Goal: Information Seeking & Learning: Learn about a topic

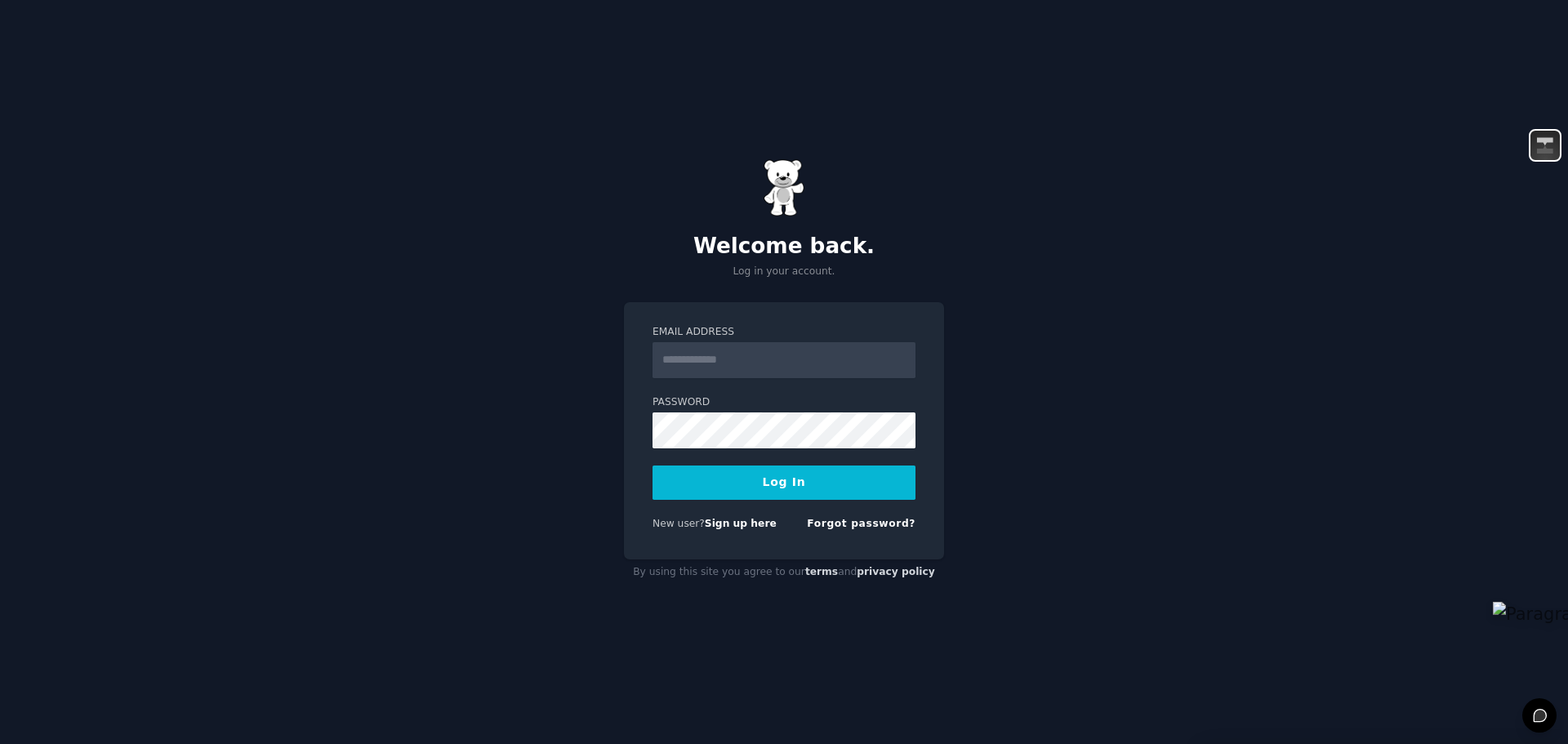
click at [796, 354] on input "Email Address" at bounding box center [784, 360] width 263 height 36
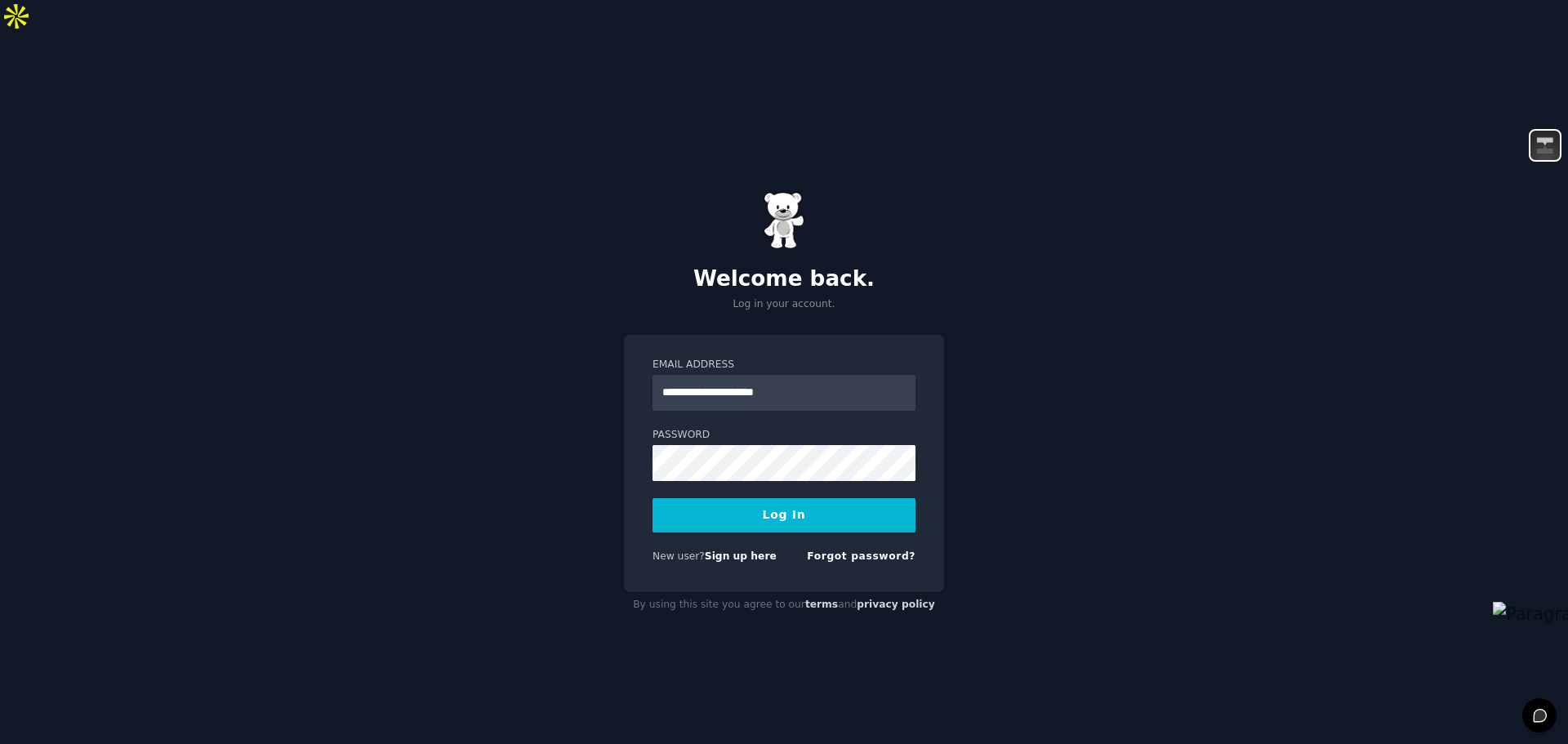
drag, startPoint x: 803, startPoint y: 369, endPoint x: 648, endPoint y: 364, distance: 155.1
click at [648, 364] on div "**********" at bounding box center [784, 464] width 320 height 258
type input "**********"
click at [786, 499] on button "Log In" at bounding box center [784, 516] width 263 height 34
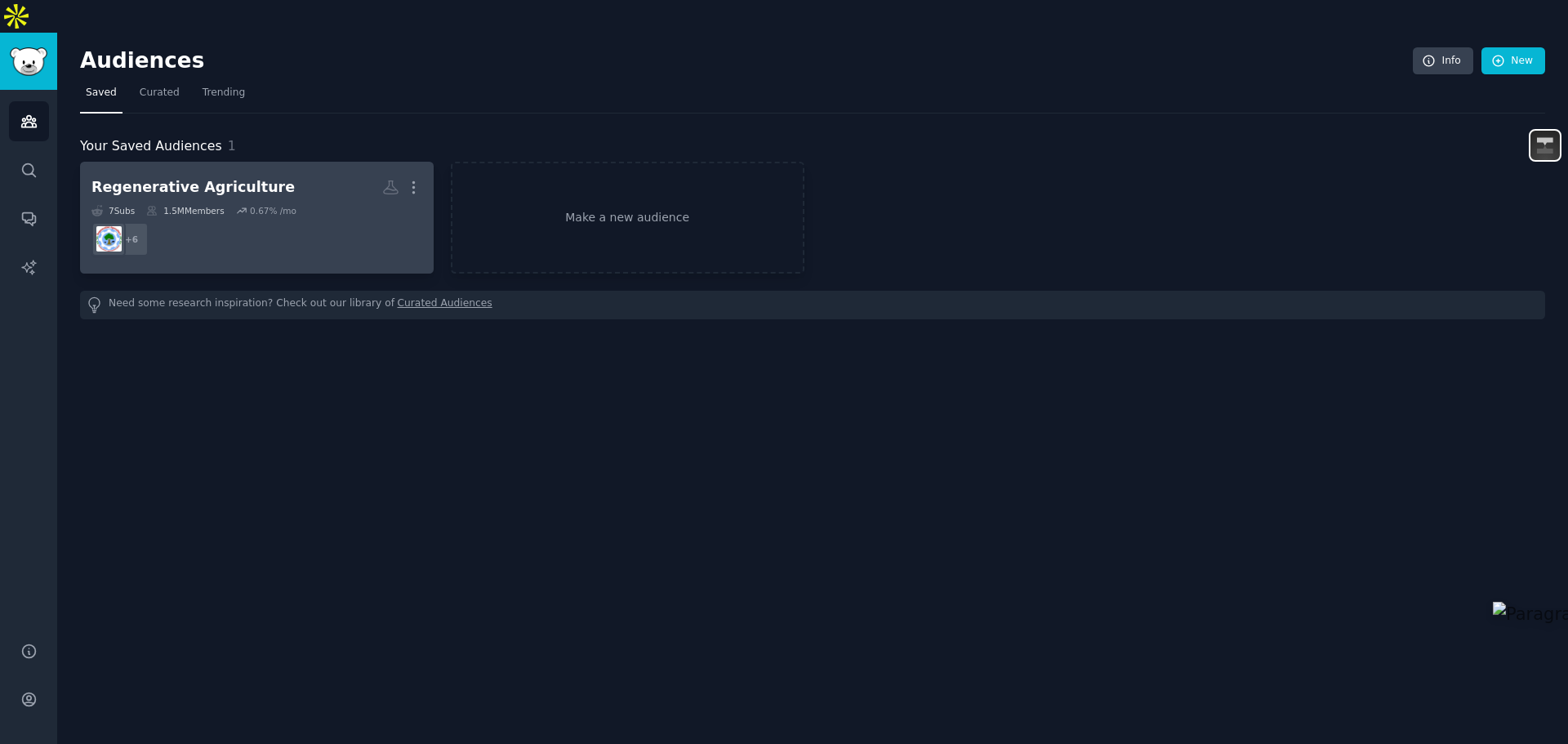
click at [270, 205] on div "0.67 % /mo" at bounding box center [273, 210] width 47 height 12
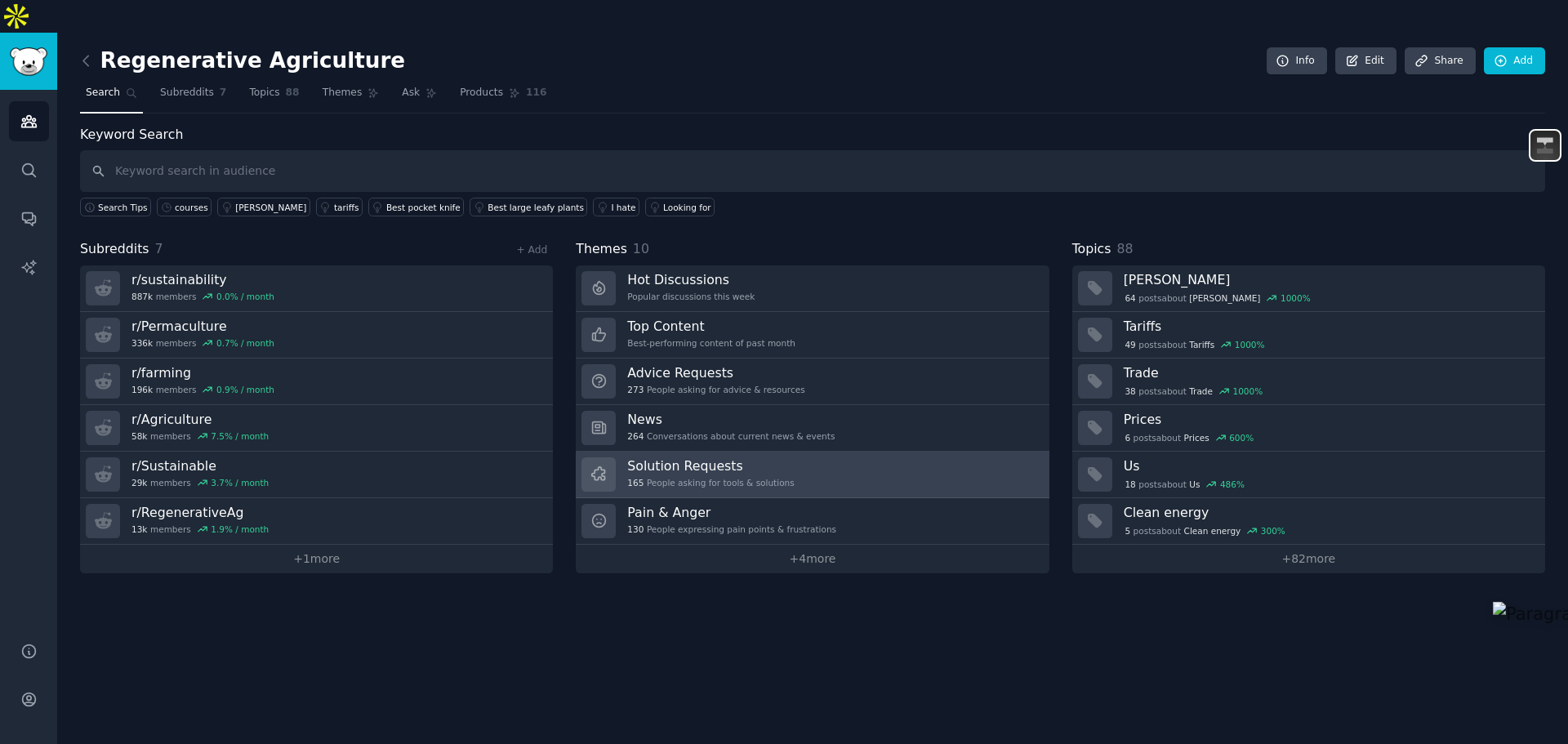
click at [734, 458] on h3 "Solution Requests" at bounding box center [711, 466] width 166 height 17
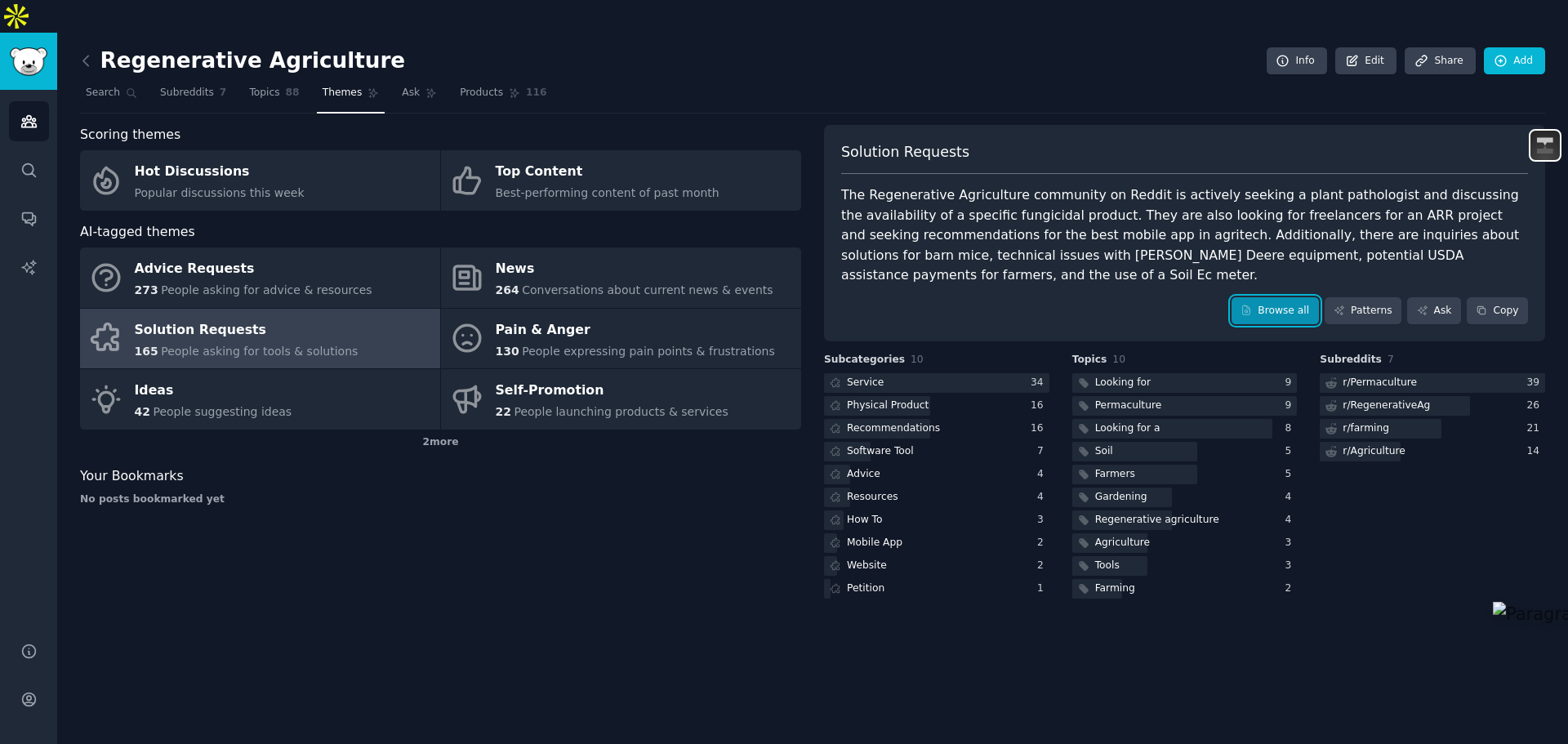
click at [1289, 297] on link "Browse all" at bounding box center [1275, 311] width 88 height 28
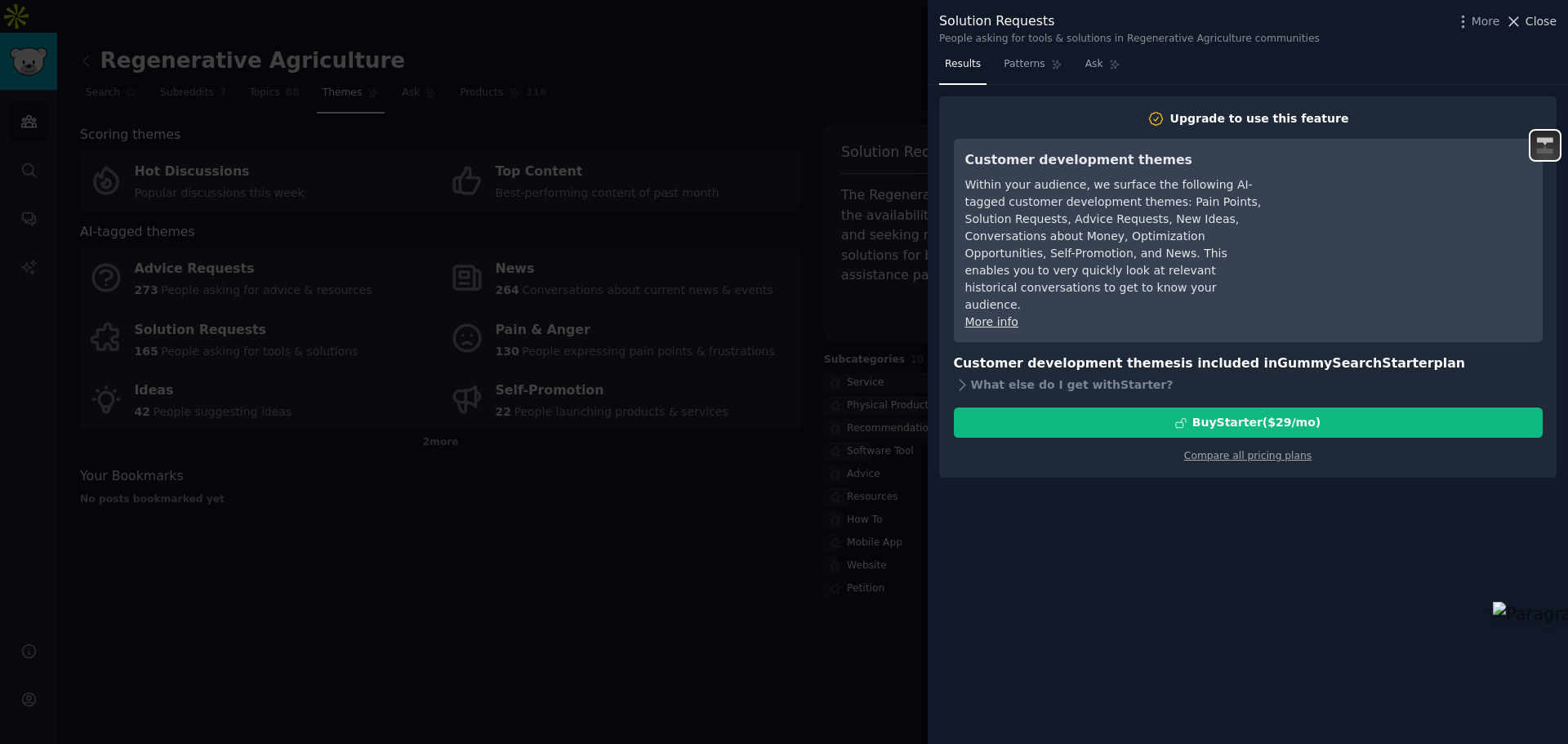
click at [1516, 21] on icon at bounding box center [1513, 21] width 17 height 17
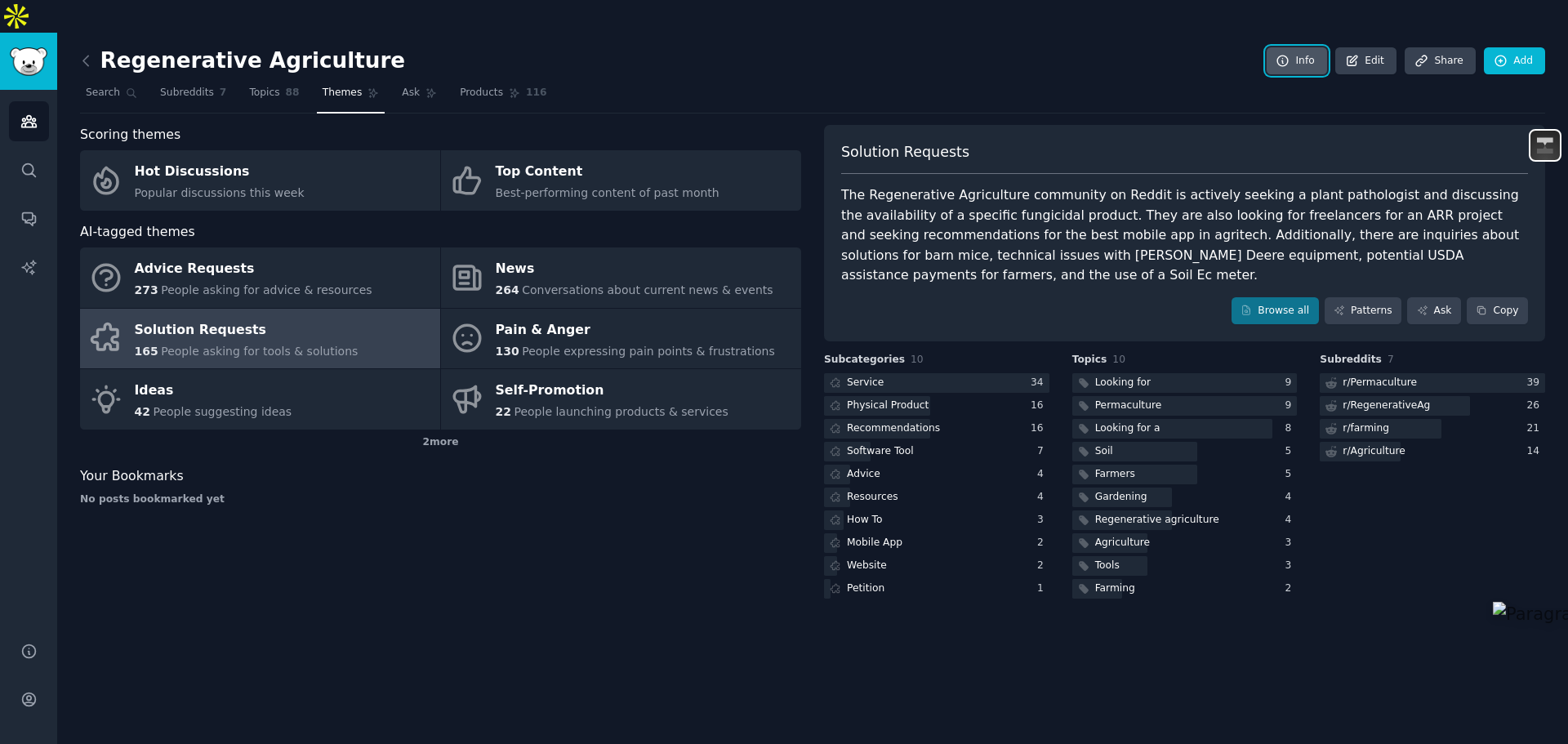
click at [1299, 47] on link "Info" at bounding box center [1297, 61] width 61 height 28
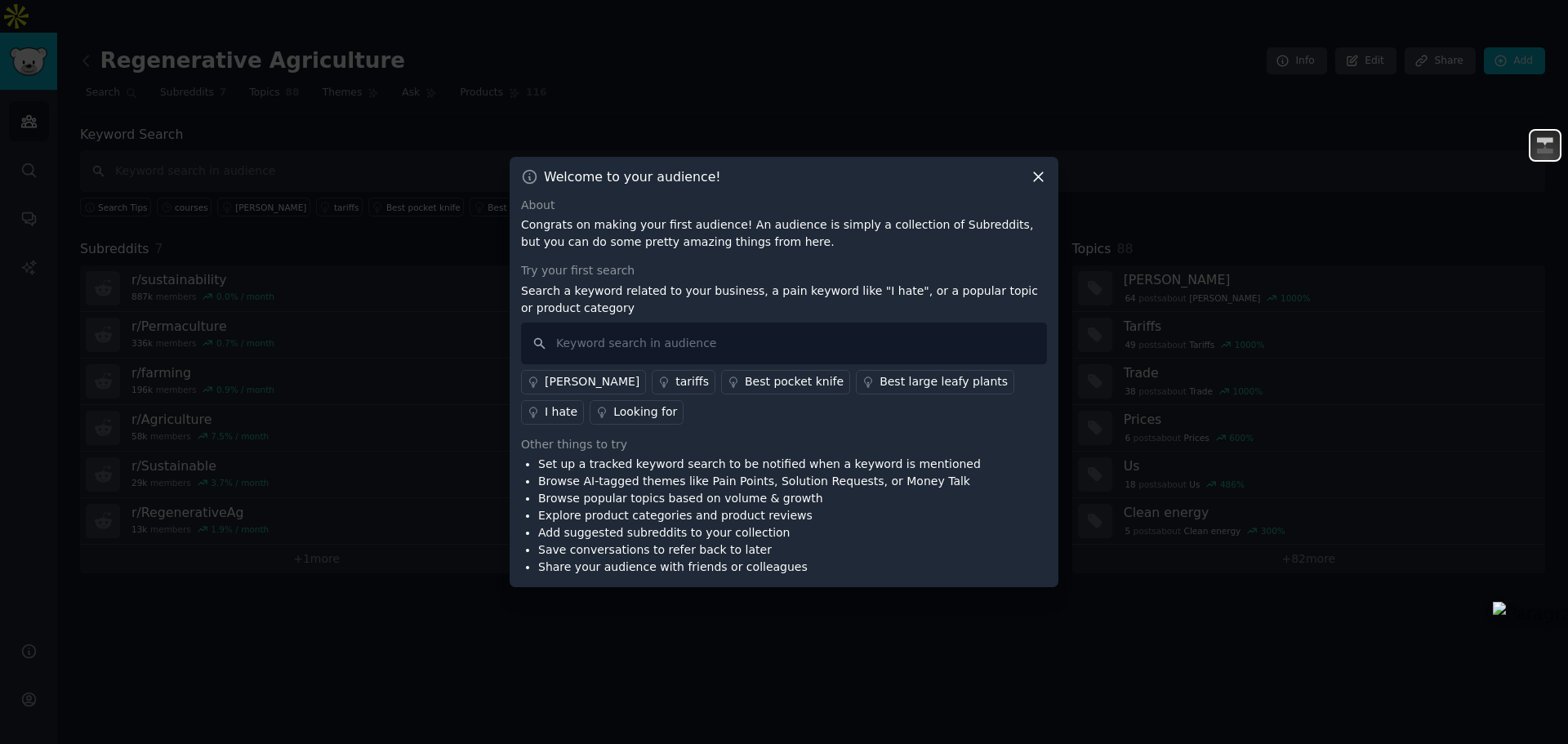
click at [1041, 175] on icon at bounding box center [1038, 176] width 17 height 17
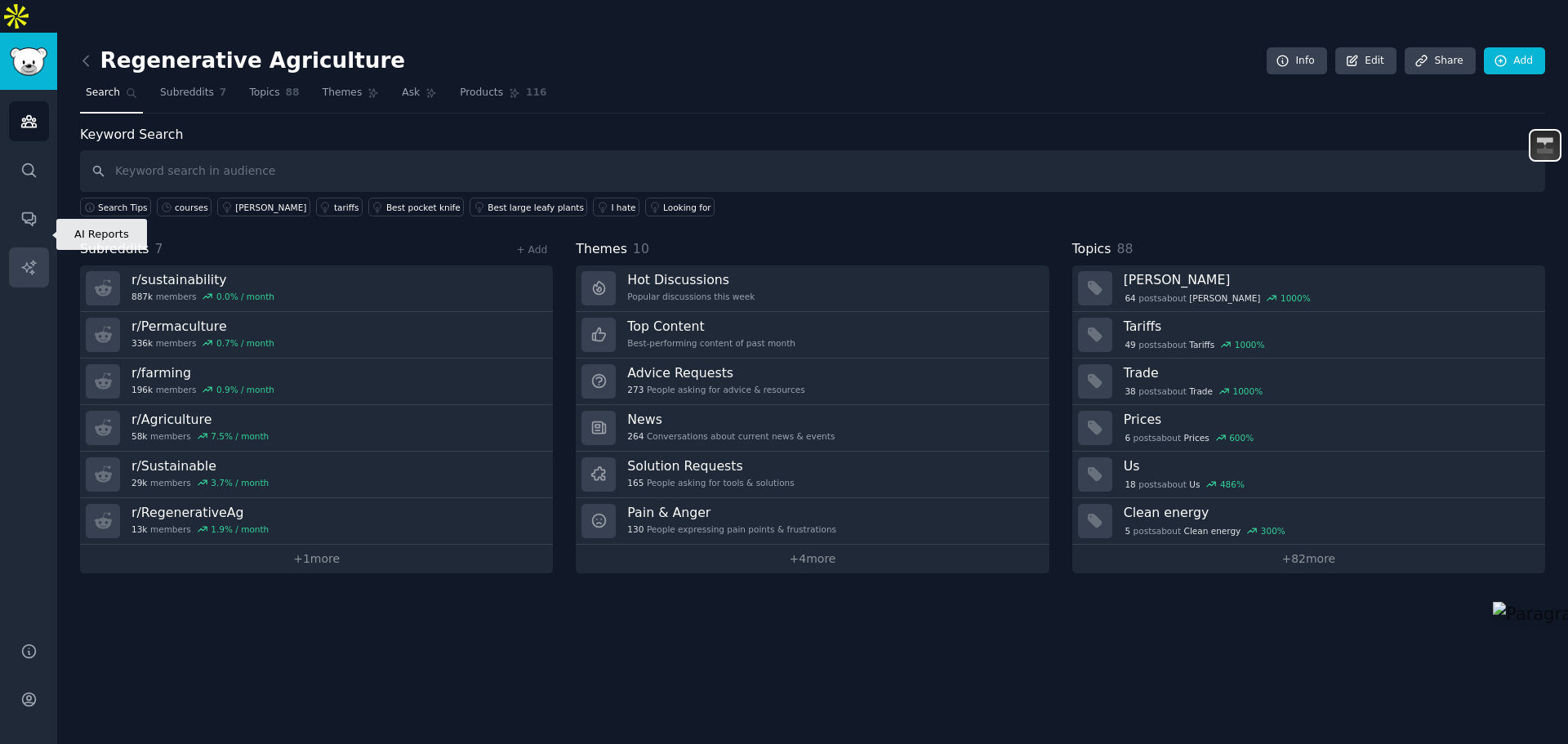
click at [21, 259] on icon "Sidebar" at bounding box center [29, 267] width 17 height 17
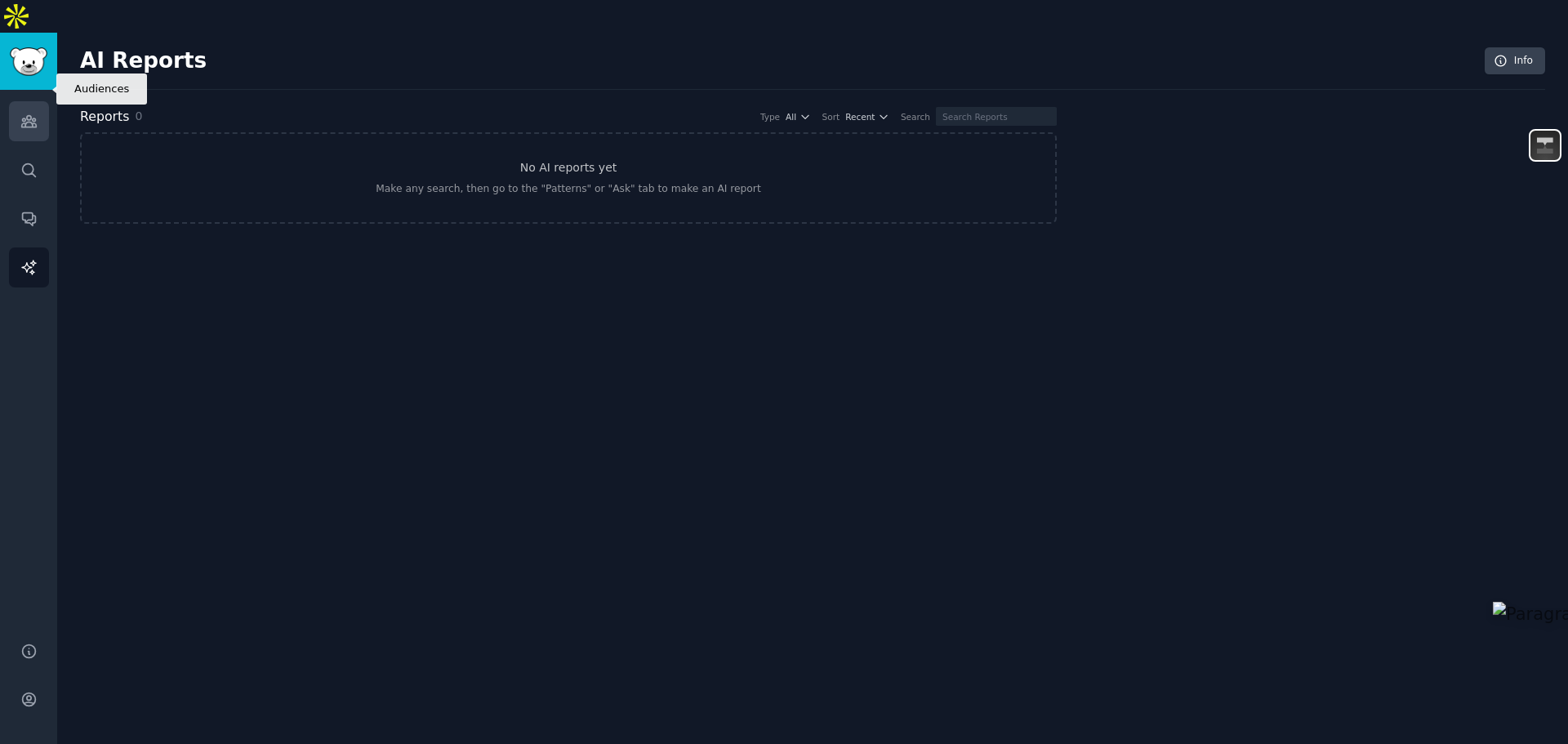
click at [25, 113] on icon "Sidebar" at bounding box center [29, 121] width 17 height 17
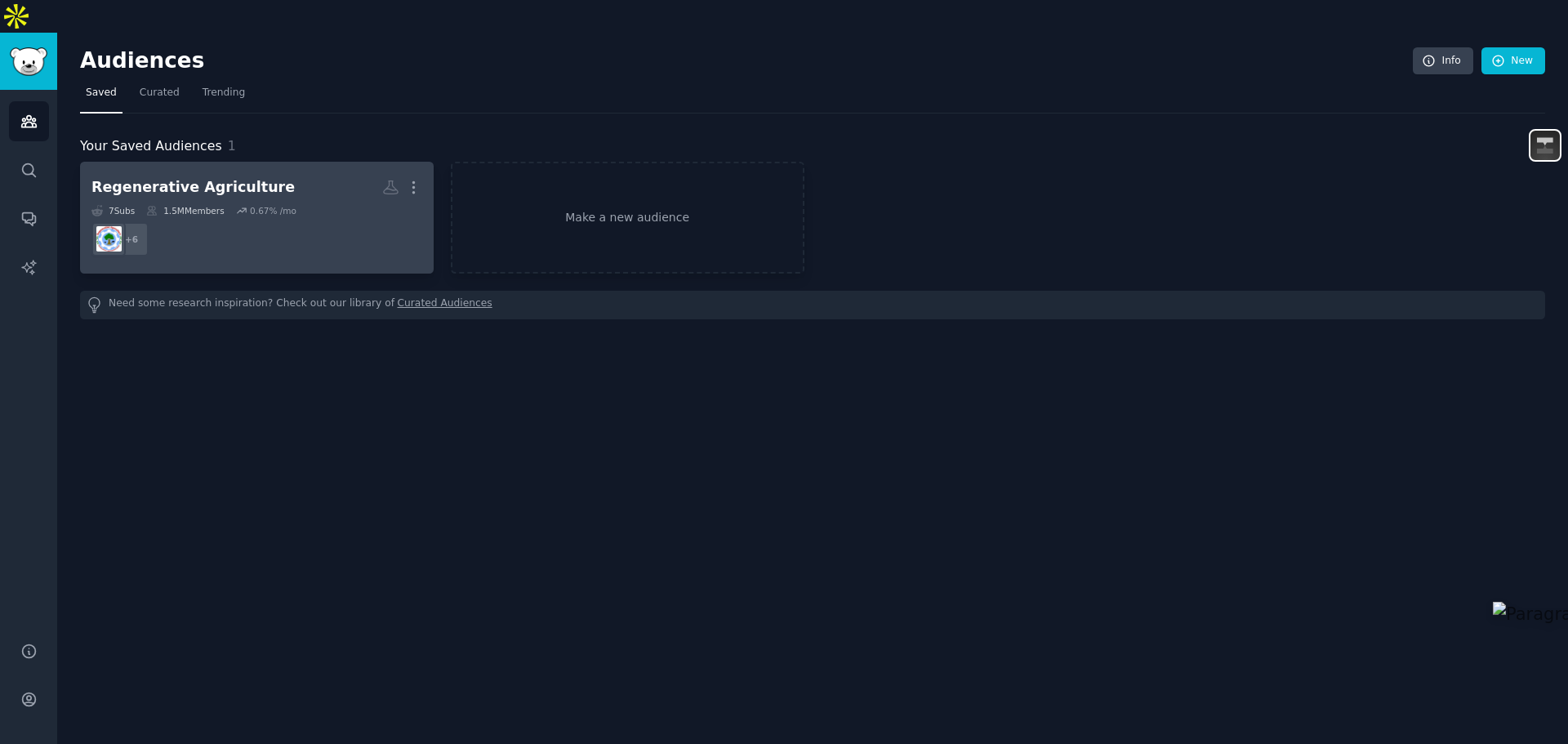
click at [135, 217] on dd "+ 6" at bounding box center [257, 239] width 331 height 46
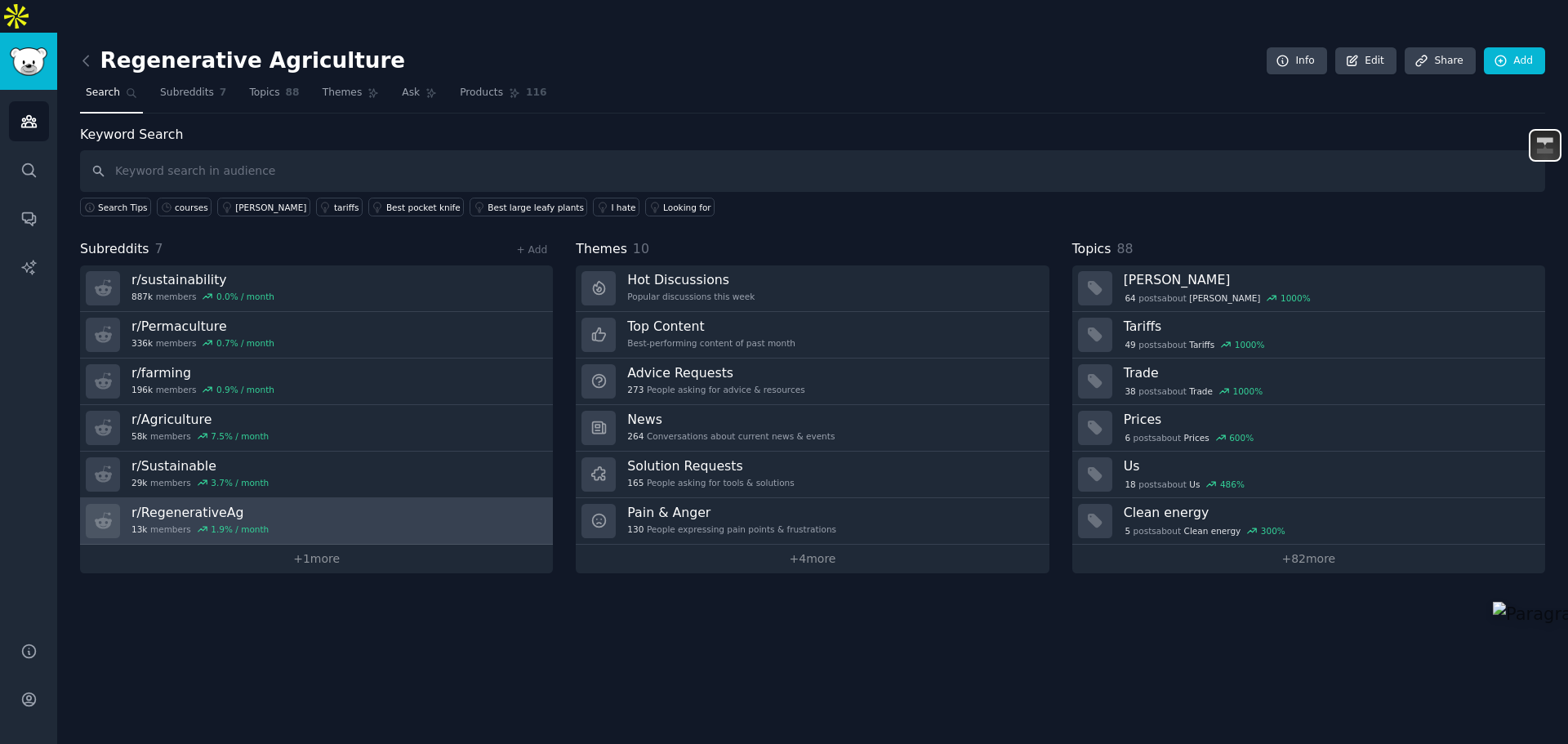
click at [246, 504] on h3 "r/ RegenerativeAg" at bounding box center [200, 512] width 137 height 17
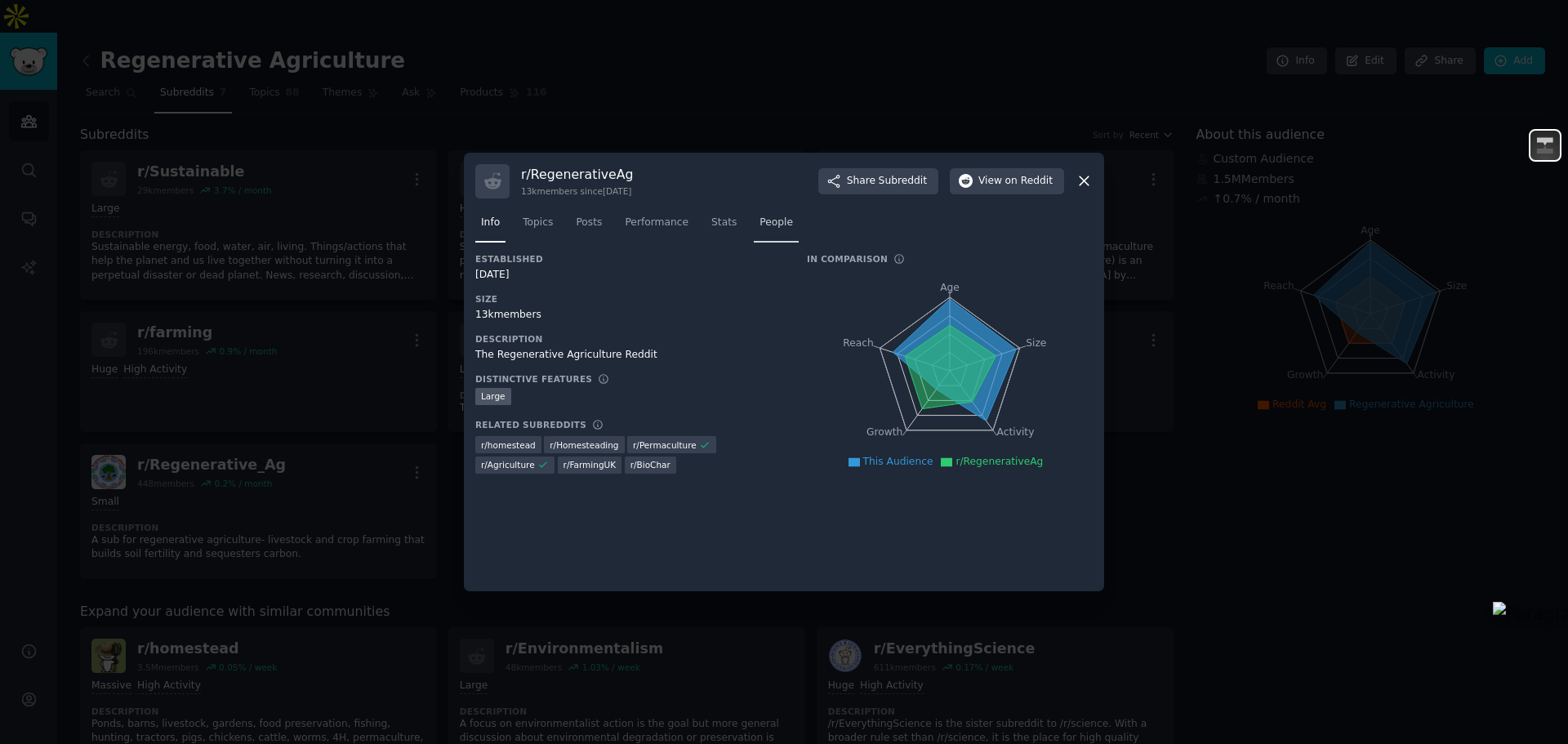
drag, startPoint x: 761, startPoint y: 228, endPoint x: 749, endPoint y: 225, distance: 12.4
click at [760, 225] on span "People" at bounding box center [776, 223] width 33 height 14
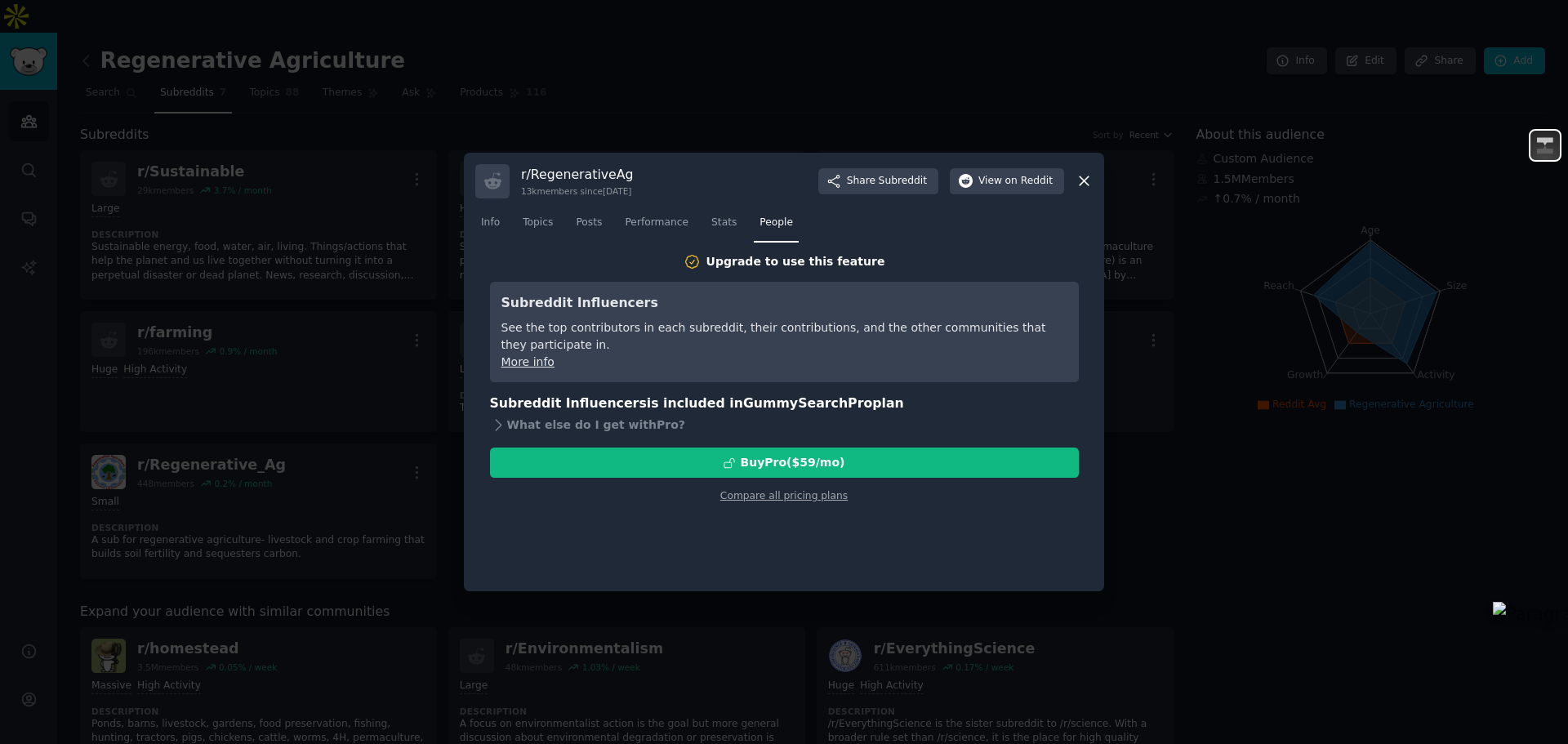
click at [1085, 180] on icon at bounding box center [1084, 181] width 17 height 17
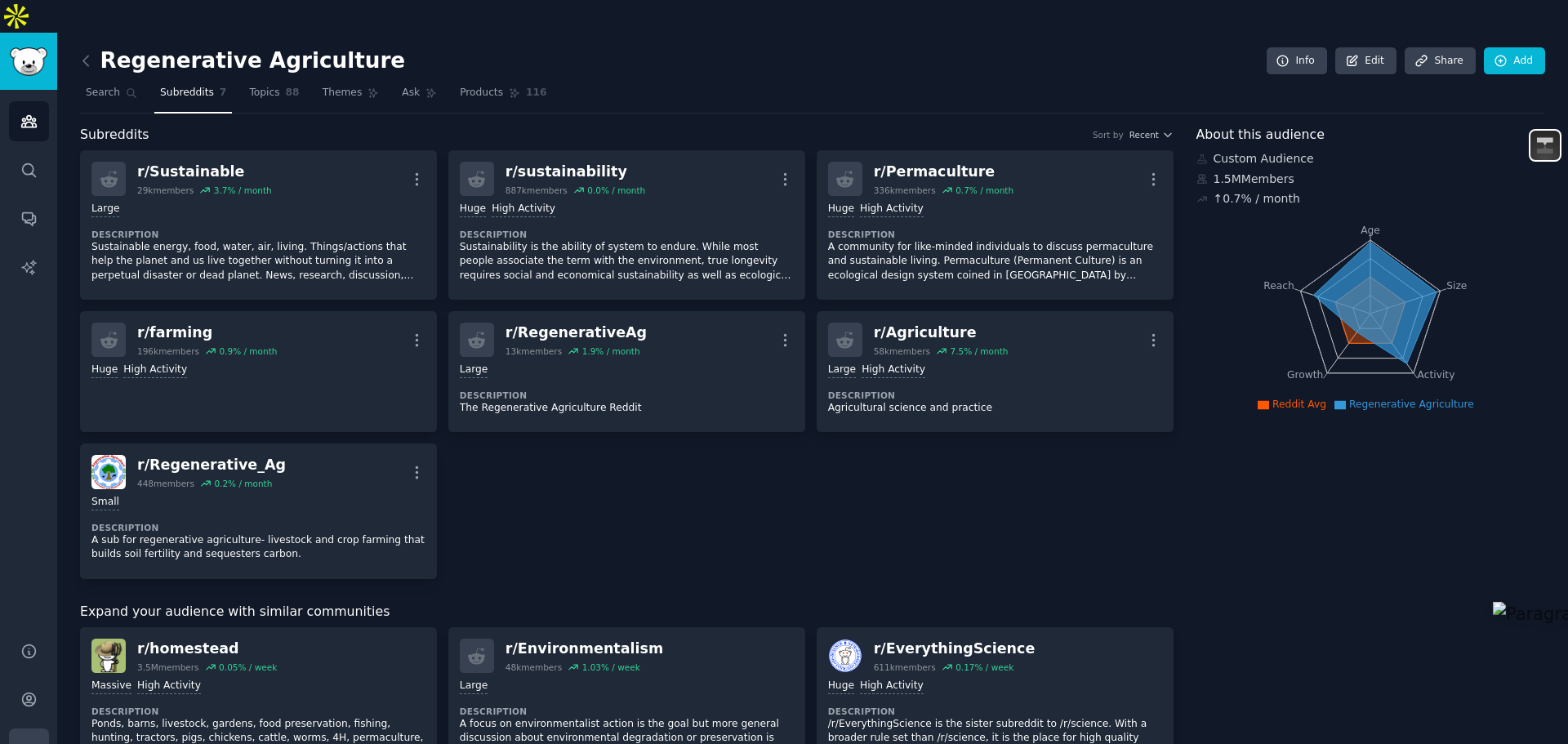
click at [26, 740] on icon "Sidebar" at bounding box center [29, 748] width 17 height 17
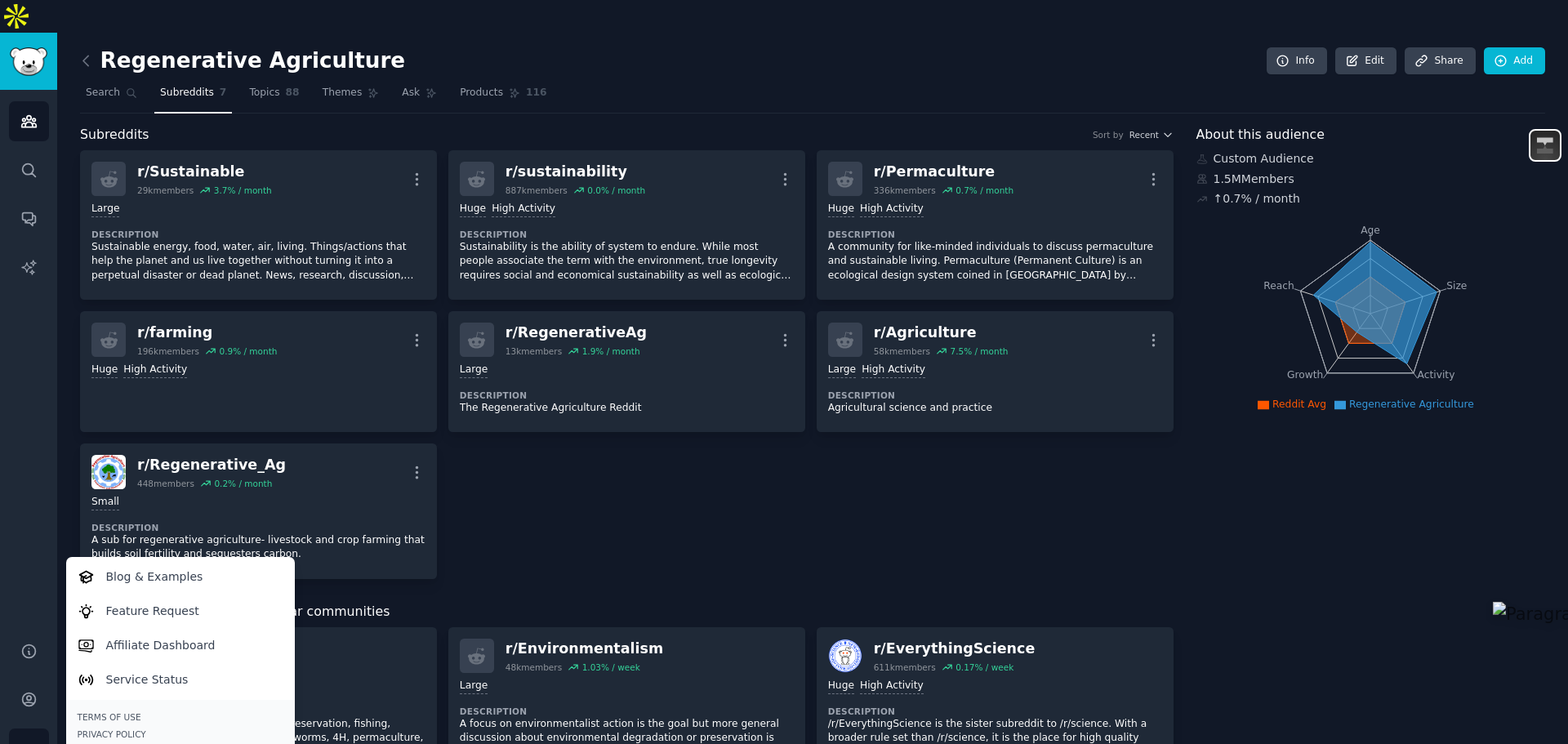
click at [19, 377] on div "Audiences Search Conversations AI Reports" at bounding box center [29, 355] width 57 height 533
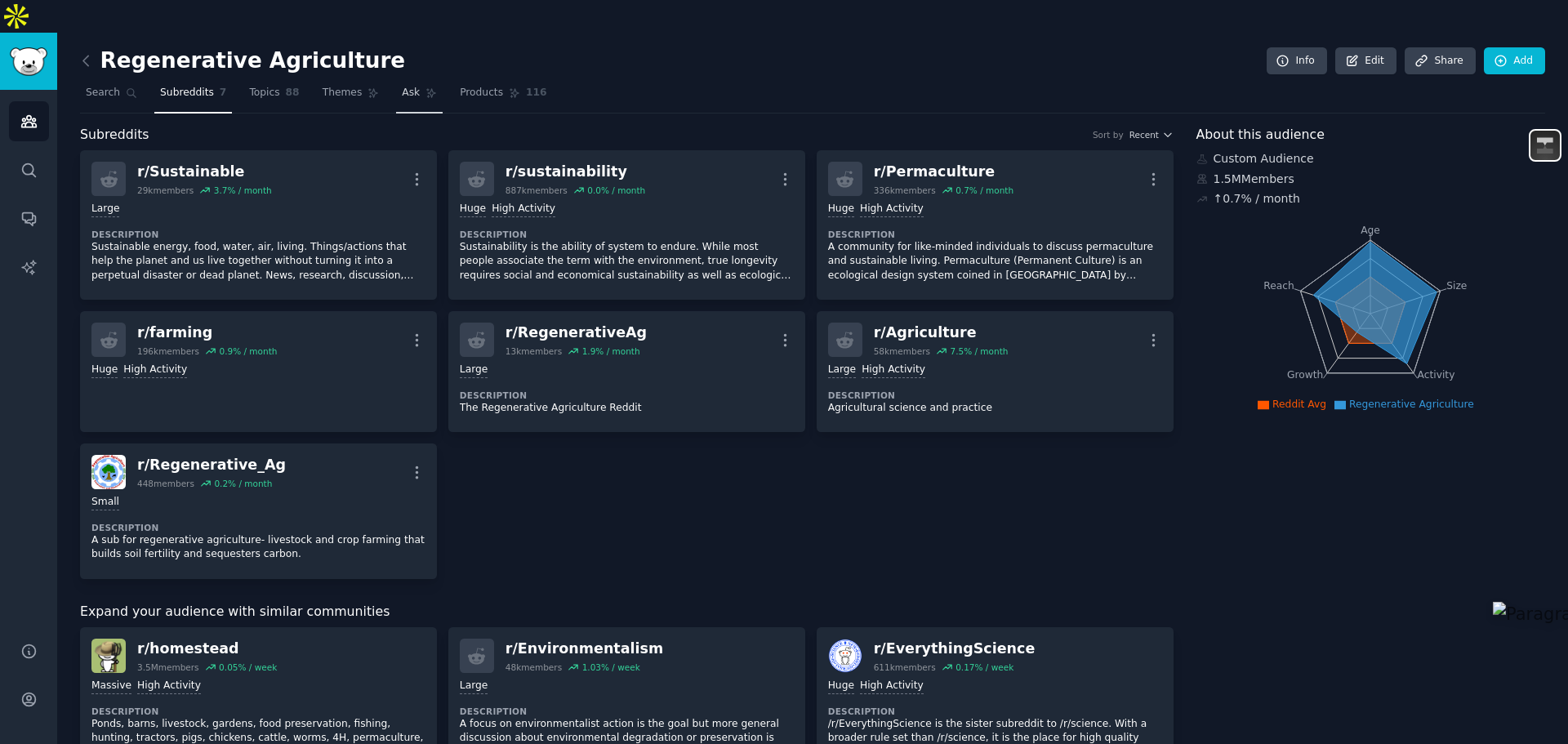
click at [402, 86] on span "Ask" at bounding box center [411, 93] width 18 height 14
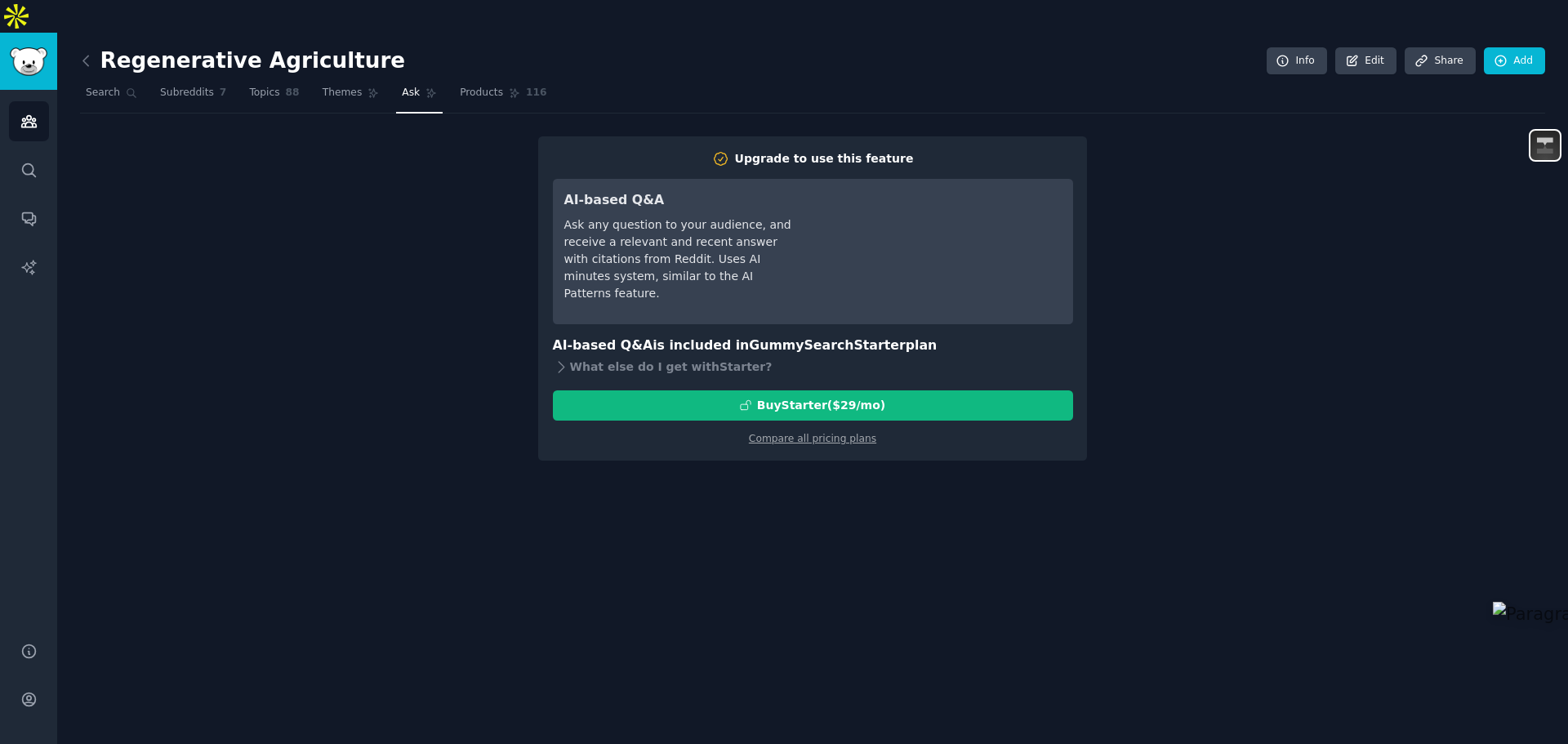
click at [395, 256] on div "Upgrade to use this feature AI-based Q&A Ask any question to your audience, and…" at bounding box center [812, 298] width 1465 height 324
click at [35, 47] on img "Sidebar" at bounding box center [29, 62] width 38 height 29
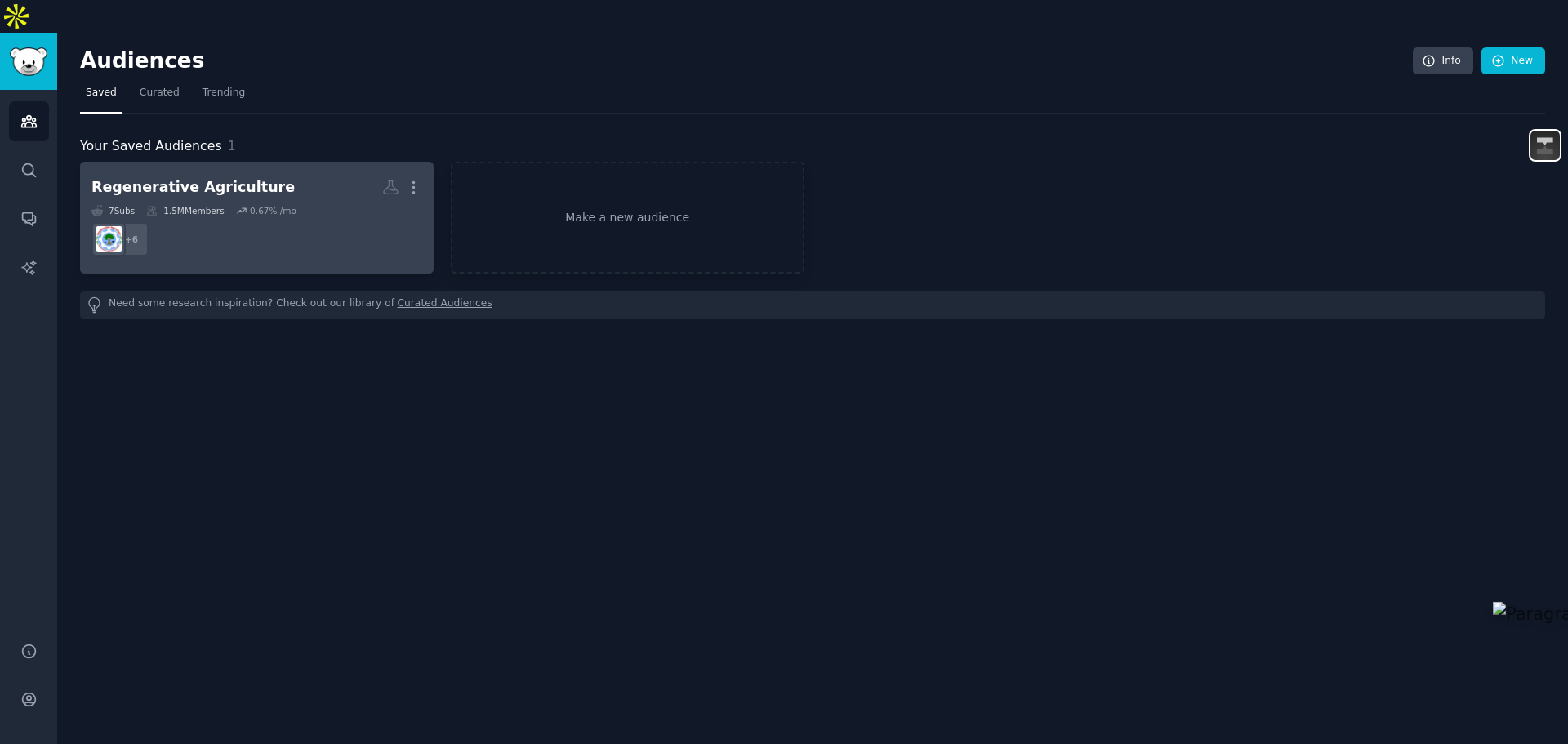
click at [238, 177] on div "Regenerative Agriculture" at bounding box center [192, 187] width 203 height 21
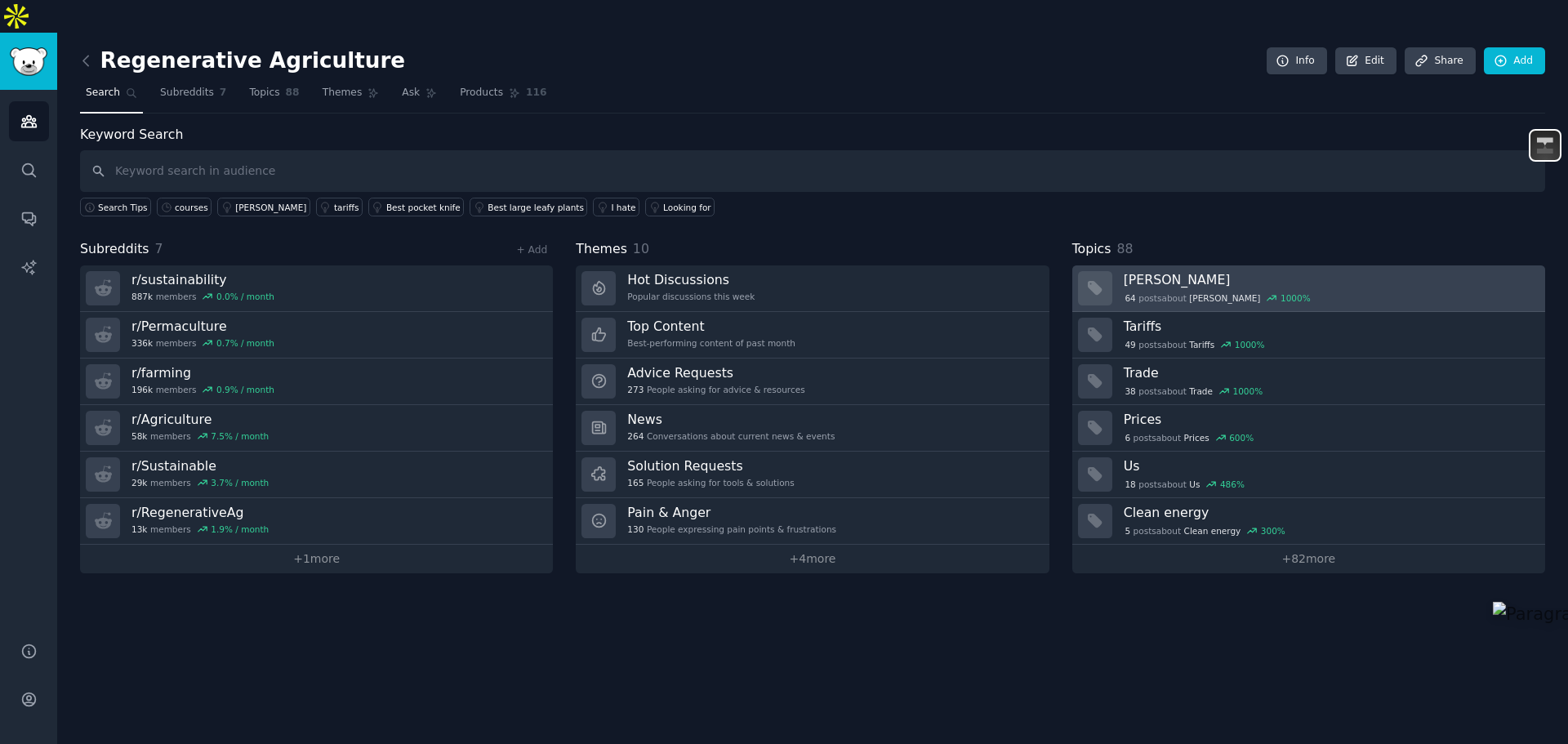
click at [1146, 291] on div "64 post s about [PERSON_NAME] 1000 %" at bounding box center [1218, 298] width 189 height 14
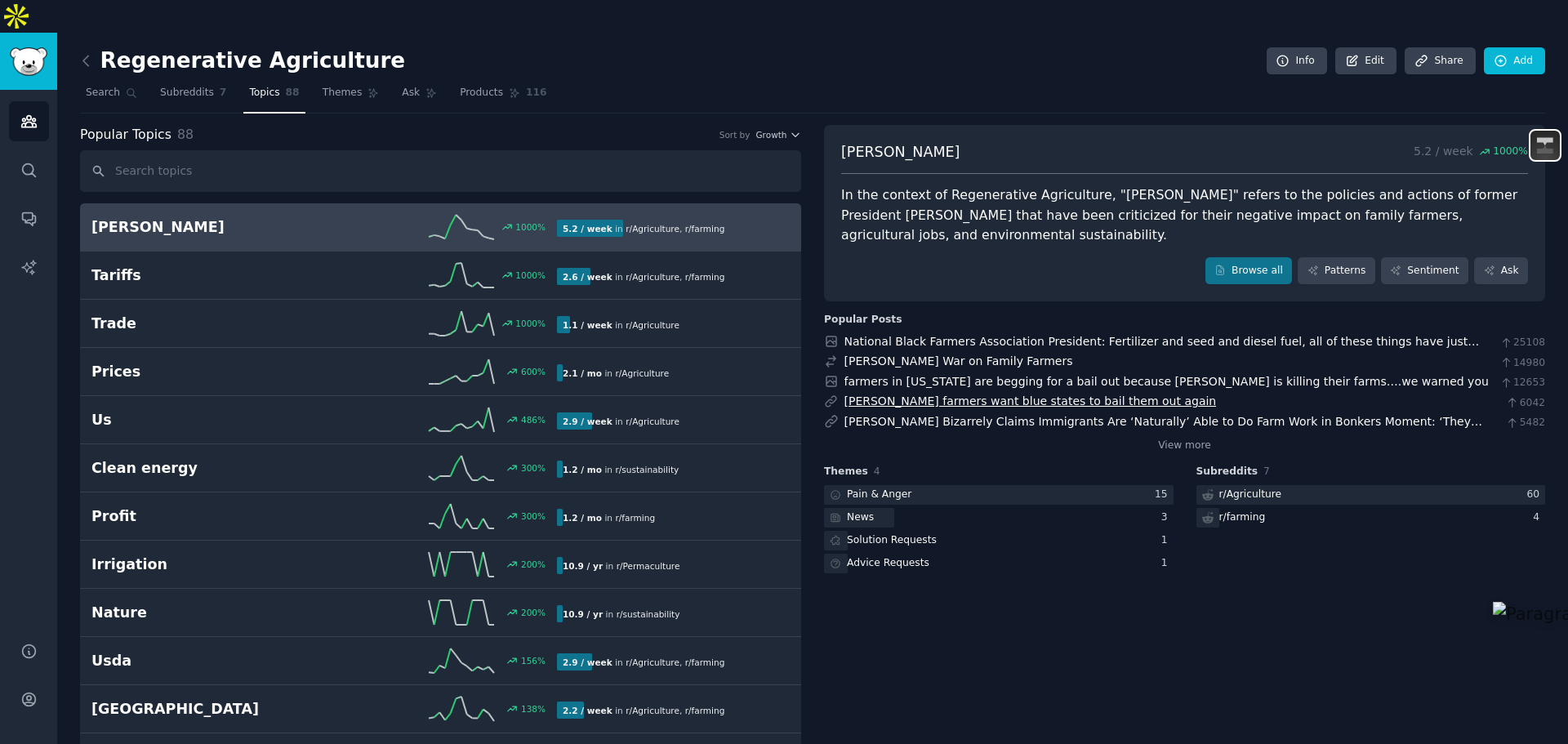
click at [965, 395] on link "[PERSON_NAME] farmers want blue states to bail them out again" at bounding box center [1031, 401] width 372 height 13
